Goal: Obtain resource: Download file/media

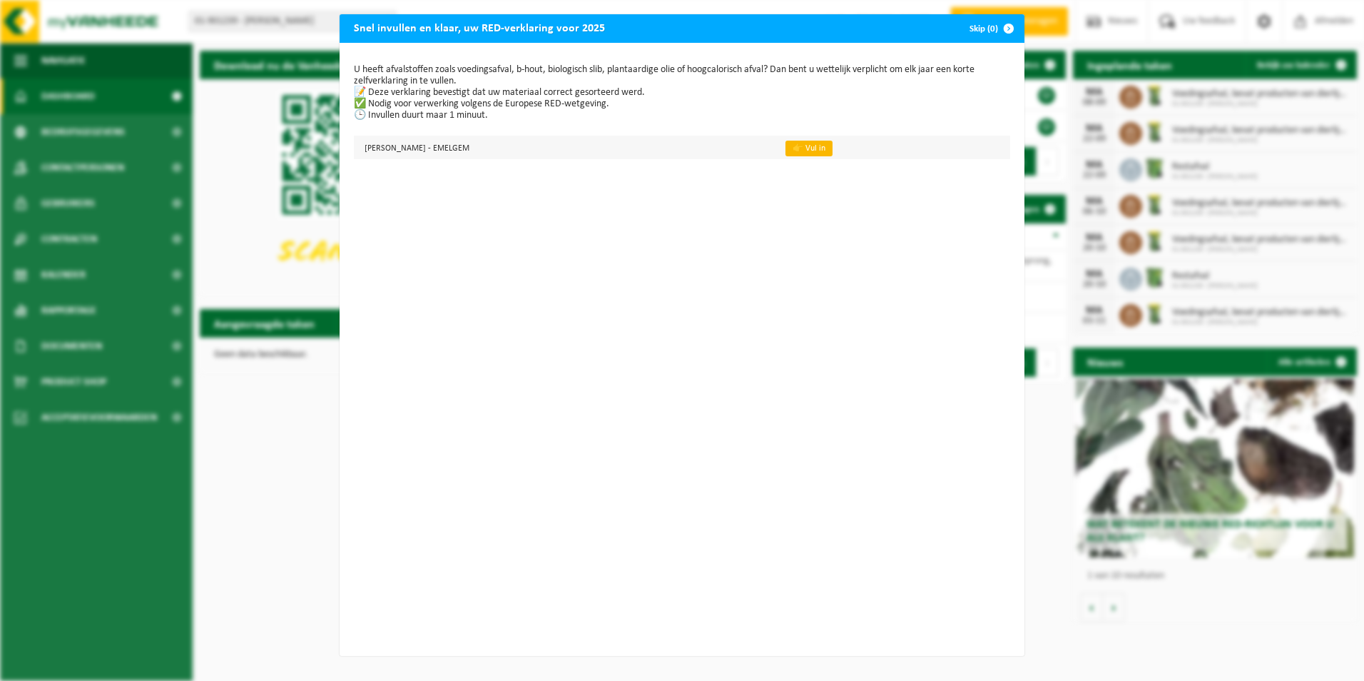
click at [817, 149] on link "👉 Vul in" at bounding box center [809, 149] width 47 height 16
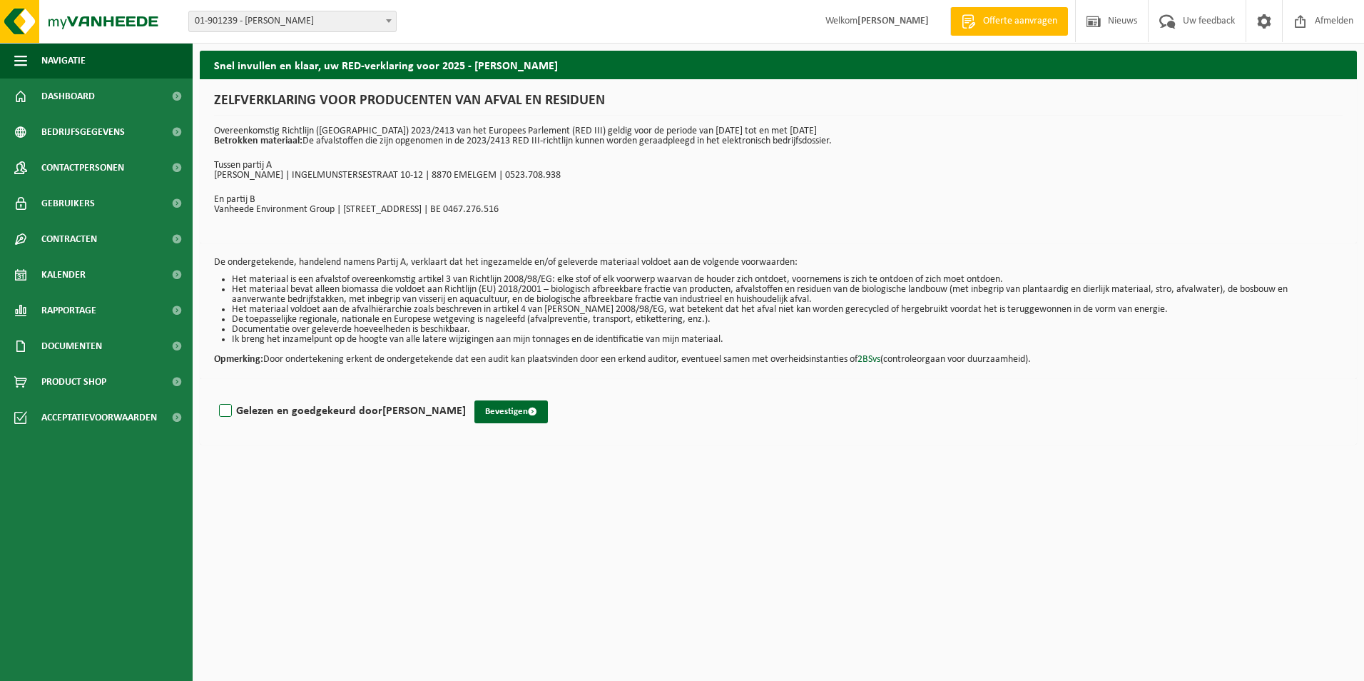
click at [227, 413] on label "Gelezen en goedgekeurd door Arnold Pauwelyn" at bounding box center [341, 410] width 250 height 21
click at [466, 393] on input "Gelezen en goedgekeurd door Arnold Pauwelyn" at bounding box center [466, 392] width 1 height 1
checkbox input "true"
click at [502, 409] on button "Bevestigen" at bounding box center [510, 411] width 73 height 23
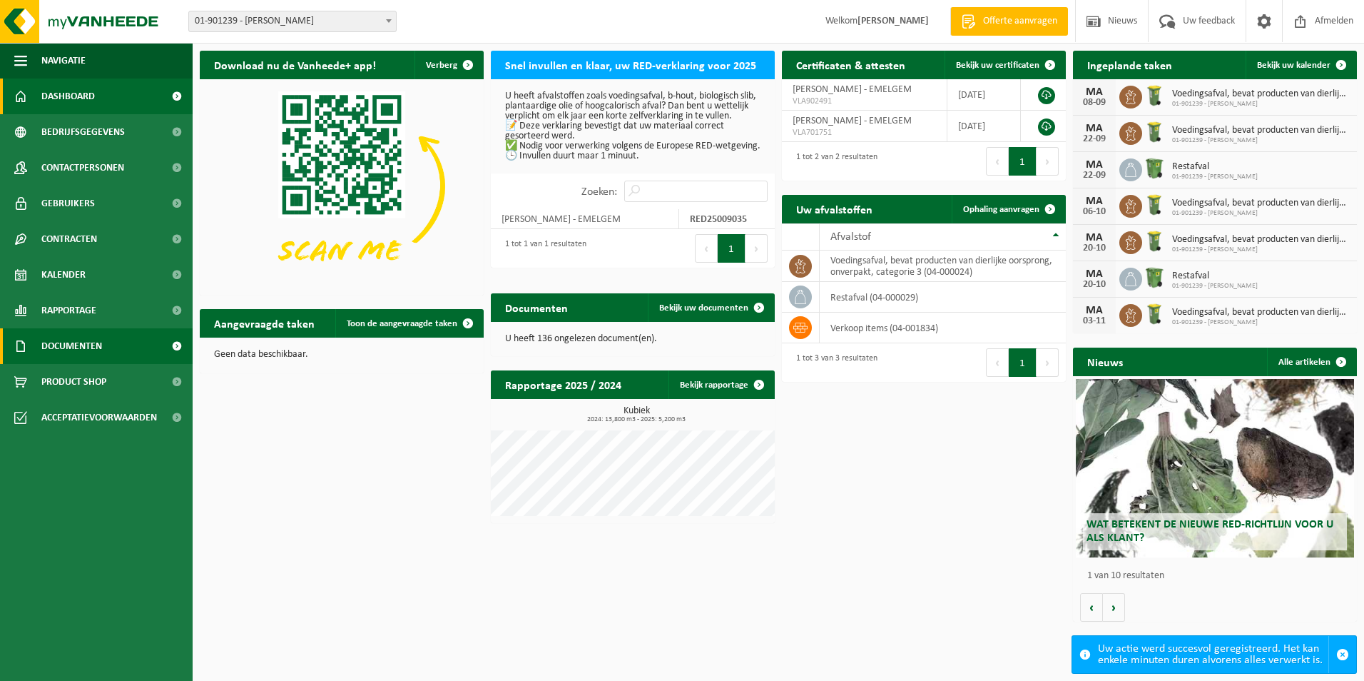
click at [66, 340] on span "Documenten" at bounding box center [71, 346] width 61 height 36
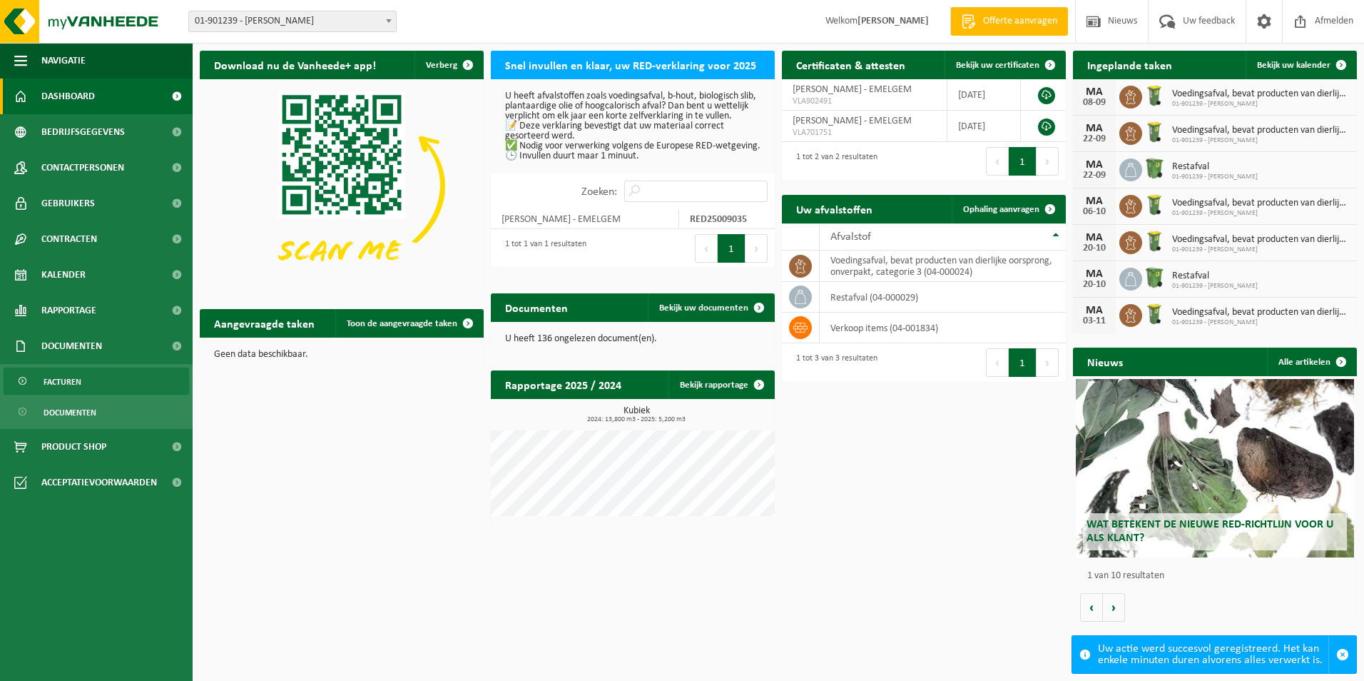
click at [65, 372] on span "Facturen" at bounding box center [63, 381] width 38 height 27
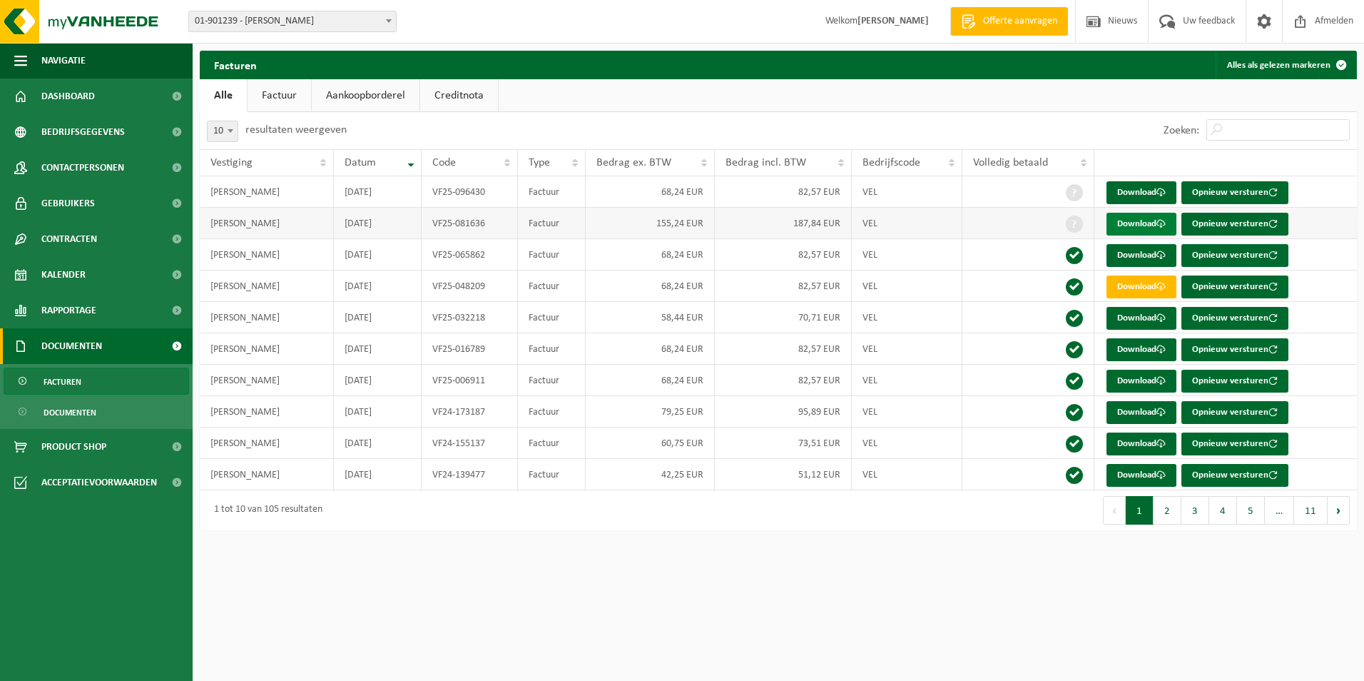
click at [1141, 232] on link "Download" at bounding box center [1142, 224] width 70 height 23
click at [1140, 193] on link "Download" at bounding box center [1142, 192] width 70 height 23
click at [1130, 197] on link "Download" at bounding box center [1142, 192] width 70 height 23
